Goal: Find contact information: Find contact information

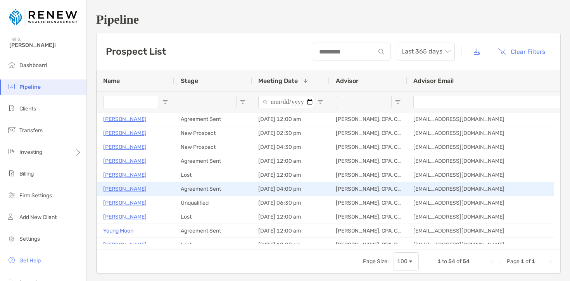
click at [128, 190] on p "Daniel Kaplan" at bounding box center [124, 189] width 43 height 10
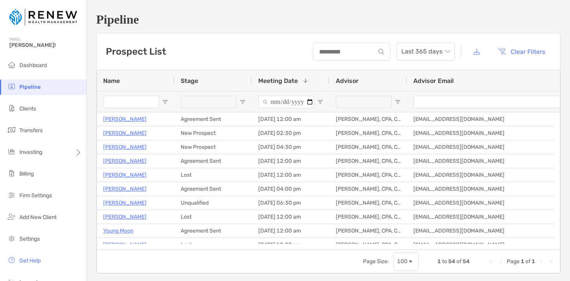
click at [310, 101] on input "Meeting Date Filter Input" at bounding box center [286, 102] width 56 height 12
click at [324, 97] on div at bounding box center [291, 101] width 78 height 21
click at [322, 100] on span "Open Filter Menu" at bounding box center [320, 102] width 6 height 6
click at [320, 102] on span "Open Filter Menu" at bounding box center [320, 102] width 6 height 6
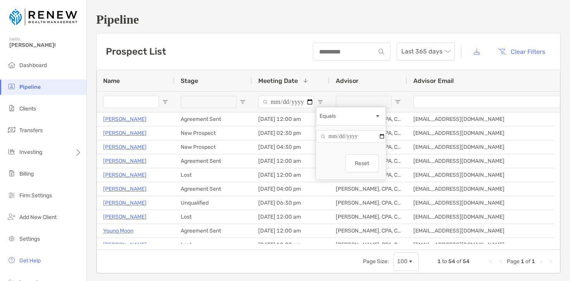
click at [322, 93] on div at bounding box center [291, 101] width 78 height 21
click at [309, 80] on div "Meeting Date 1" at bounding box center [290, 80] width 65 height 21
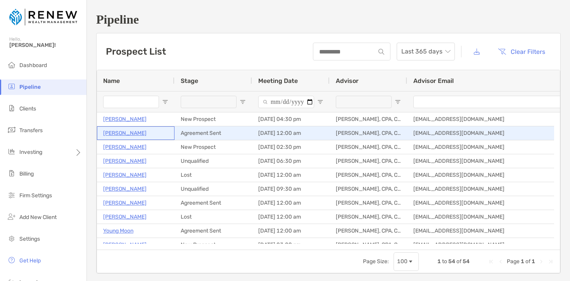
click at [125, 132] on p "Victoria Hall" at bounding box center [124, 133] width 43 height 10
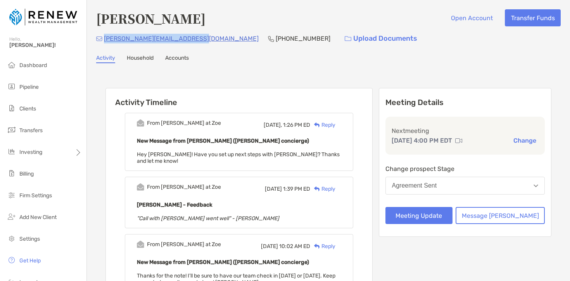
drag, startPoint x: 193, startPoint y: 39, endPoint x: 105, endPoint y: 38, distance: 88.1
click at [105, 38] on div "richter-inquest4o@icloud.com (312) 301-4113 Upload Documents" at bounding box center [328, 38] width 465 height 17
copy p "richter-inquest4o@icloud.com"
drag, startPoint x: 192, startPoint y: 41, endPoint x: 195, endPoint y: 45, distance: 5.2
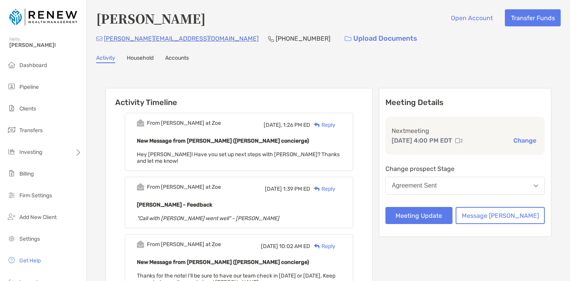
click at [195, 45] on div "richter-inquest4o@icloud.com (312) 301-4113 Upload Documents" at bounding box center [328, 38] width 465 height 17
drag, startPoint x: 194, startPoint y: 40, endPoint x: 104, endPoint y: 38, distance: 90.8
click at [104, 38] on div "richter-inquest4o@icloud.com (312) 301-4113 Upload Documents" at bounding box center [328, 38] width 465 height 17
copy p "richter-inquest4o@icloud.com"
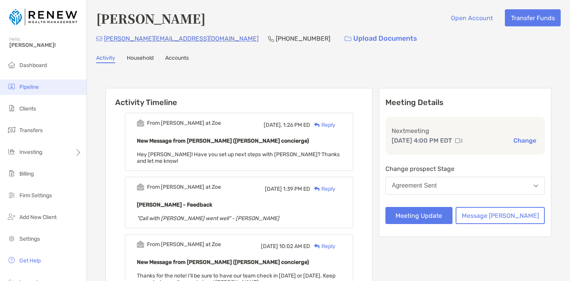
click at [36, 86] on span "Pipeline" at bounding box center [28, 87] width 19 height 7
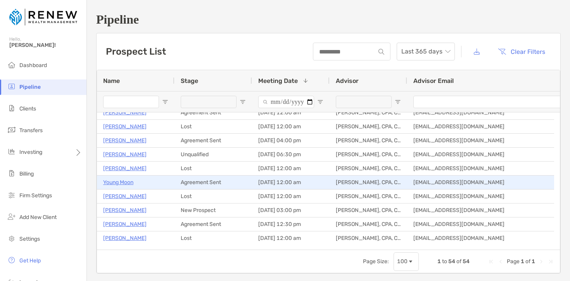
scroll to position [100, 0]
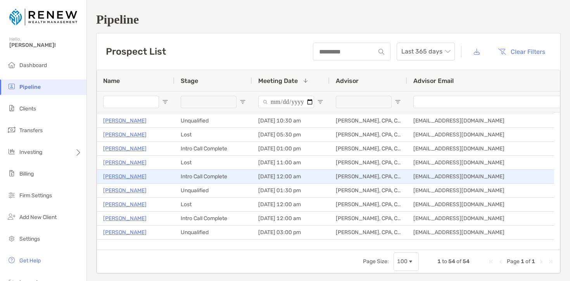
click at [144, 176] on p "Sarah Constantine" at bounding box center [124, 177] width 43 height 10
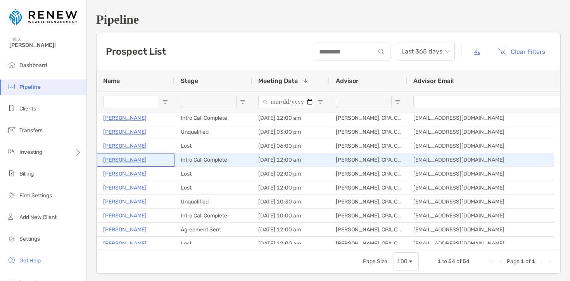
click at [128, 160] on p "Heather Musman" at bounding box center [124, 160] width 43 height 10
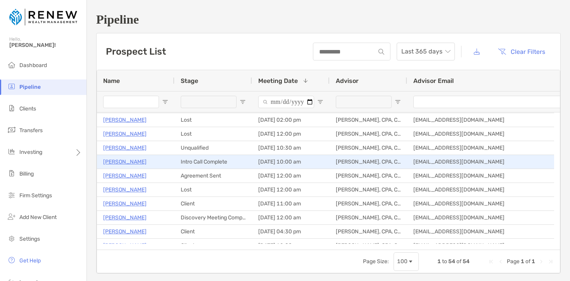
click at [121, 162] on p "Carole Lieber" at bounding box center [124, 162] width 43 height 10
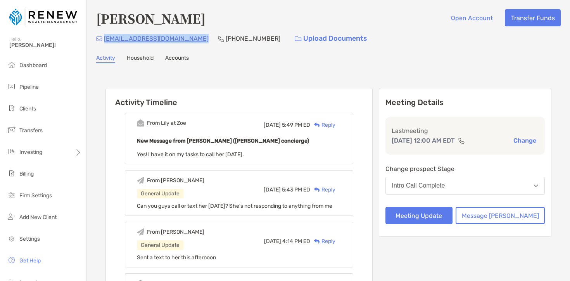
drag, startPoint x: 199, startPoint y: 40, endPoint x: 106, endPoint y: 39, distance: 93.9
click at [106, 39] on div "[EMAIL_ADDRESS][DOMAIN_NAME] [PHONE_NUMBER] Upload Documents" at bounding box center [328, 38] width 465 height 17
copy p "[EMAIL_ADDRESS][DOMAIN_NAME]"
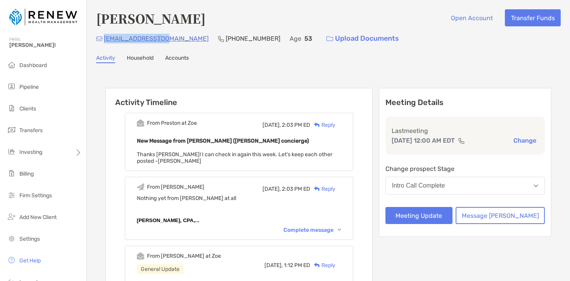
drag, startPoint x: 0, startPoint y: 0, endPoint x: 106, endPoint y: 40, distance: 112.8
click at [106, 40] on div "[EMAIL_ADDRESS][DOMAIN_NAME] [PHONE_NUMBER] Age [DEMOGRAPHIC_DATA] Upload Docum…" at bounding box center [328, 38] width 465 height 17
copy p "[EMAIL_ADDRESS][DOMAIN_NAME]"
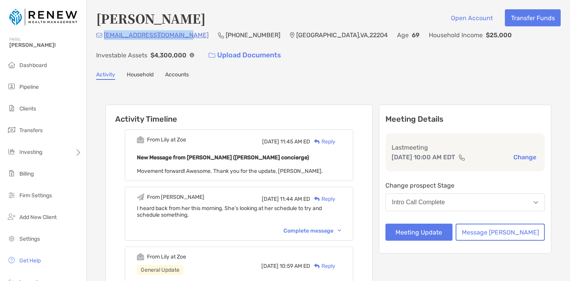
drag, startPoint x: 183, startPoint y: 37, endPoint x: 105, endPoint y: 36, distance: 77.6
click at [105, 36] on div "[EMAIL_ADDRESS][DOMAIN_NAME] (571) 332-[GEOGRAPHIC_DATA] Age [DEMOGRAPHIC_DATA]…" at bounding box center [328, 46] width 465 height 33
copy p "[EMAIL_ADDRESS][DOMAIN_NAME]"
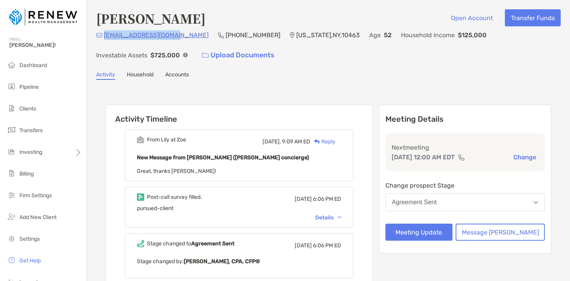
drag, startPoint x: 173, startPoint y: 36, endPoint x: 104, endPoint y: 35, distance: 69.0
click at [104, 35] on div "[EMAIL_ADDRESS][DOMAIN_NAME] [PHONE_NUMBER] [US_STATE][GEOGRAPHIC_DATA] Age [DE…" at bounding box center [328, 46] width 465 height 33
copy p "[EMAIL_ADDRESS][DOMAIN_NAME]"
